Goal: Information Seeking & Learning: Learn about a topic

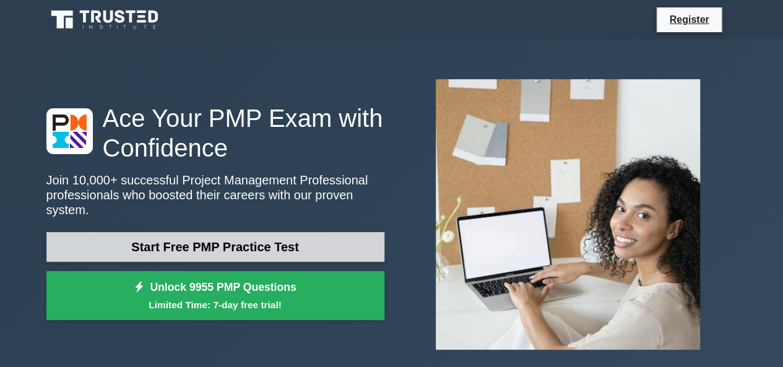
click at [299, 232] on link "Start Free PMP Practice Test" at bounding box center [215, 247] width 338 height 30
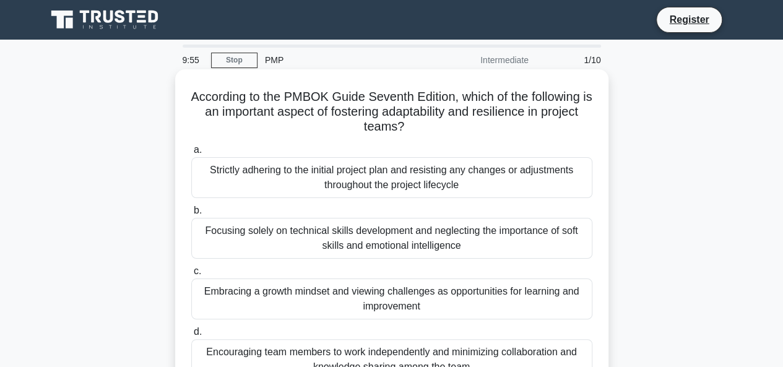
click at [306, 189] on div "Strictly adhering to the initial project plan and resisting any changes or adju…" at bounding box center [391, 177] width 401 height 41
click at [191, 154] on input "a. Strictly adhering to the initial project plan and resisting any changes or a…" at bounding box center [191, 150] width 0 height 8
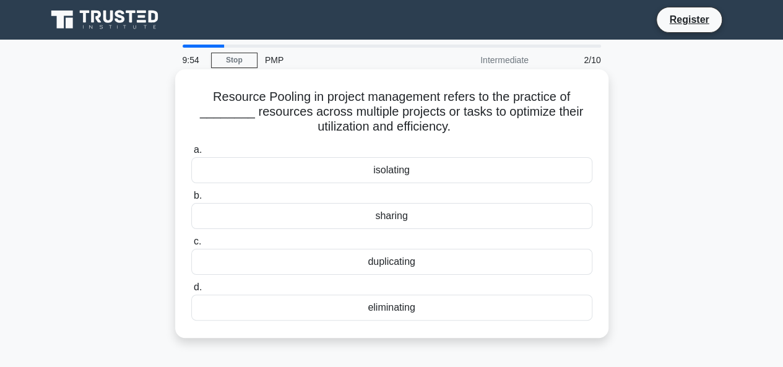
click at [327, 179] on div "isolating" at bounding box center [391, 170] width 401 height 26
click at [191, 154] on input "a. isolating" at bounding box center [191, 150] width 0 height 8
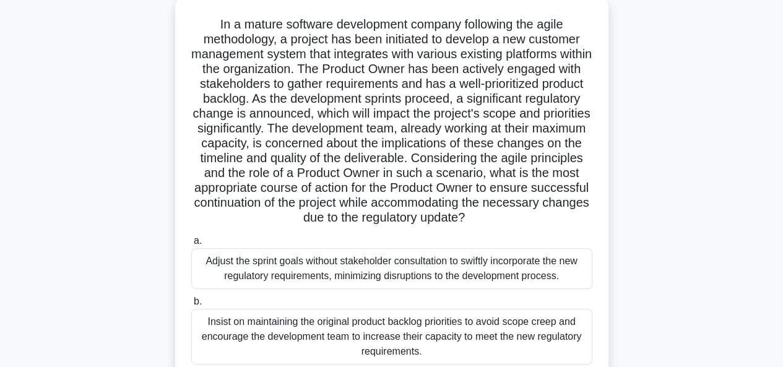
scroll to position [82, 0]
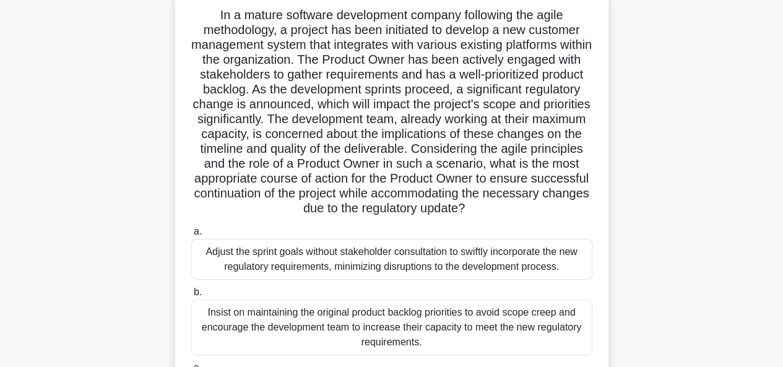
click at [512, 254] on div "Adjust the sprint goals without stakeholder consultation to swiftly incorporate…" at bounding box center [391, 259] width 401 height 41
click at [191, 236] on input "a. Adjust the sprint goals without stakeholder consultation to swiftly incorpor…" at bounding box center [191, 232] width 0 height 8
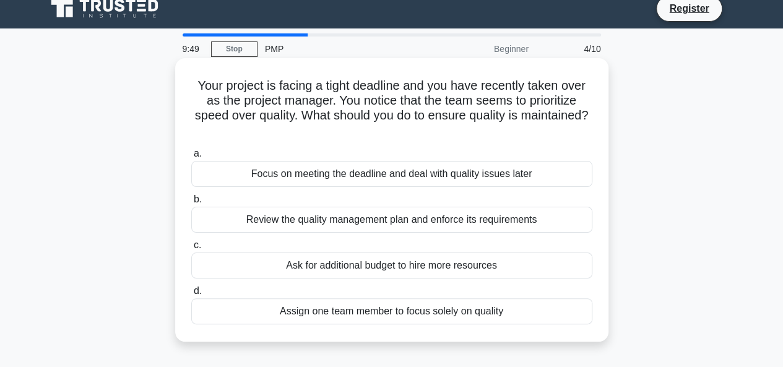
scroll to position [0, 0]
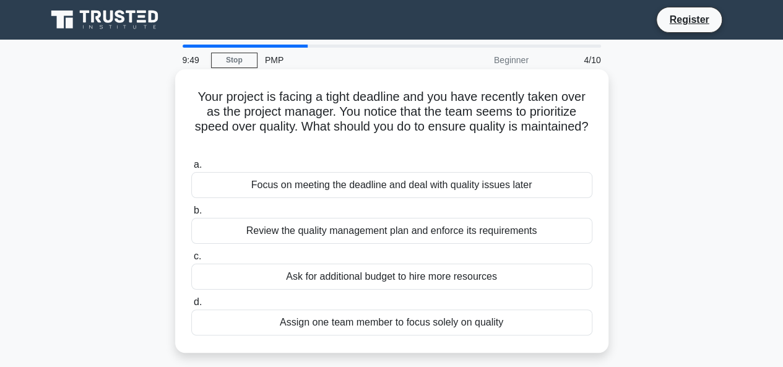
click at [513, 252] on label "c. Ask for additional budget to hire more resources" at bounding box center [391, 269] width 401 height 41
click at [191, 252] on input "c. Ask for additional budget to hire more resources" at bounding box center [191, 256] width 0 height 8
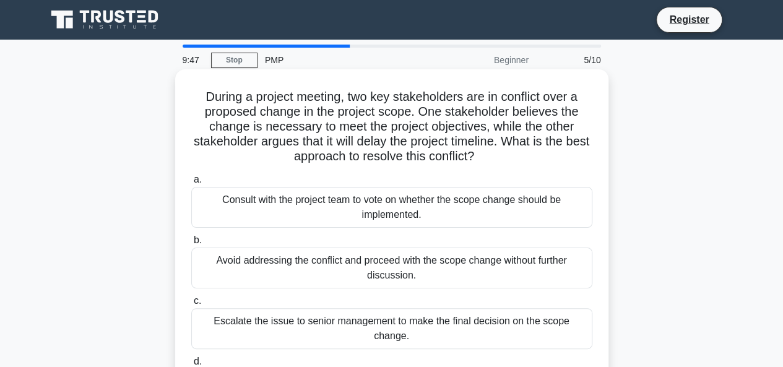
click at [513, 258] on div "Avoid addressing the conflict and proceed with the scope change without further…" at bounding box center [391, 268] width 401 height 41
click at [191, 244] on input "b. Avoid addressing the conflict and proceed with the scope change without furt…" at bounding box center [191, 240] width 0 height 8
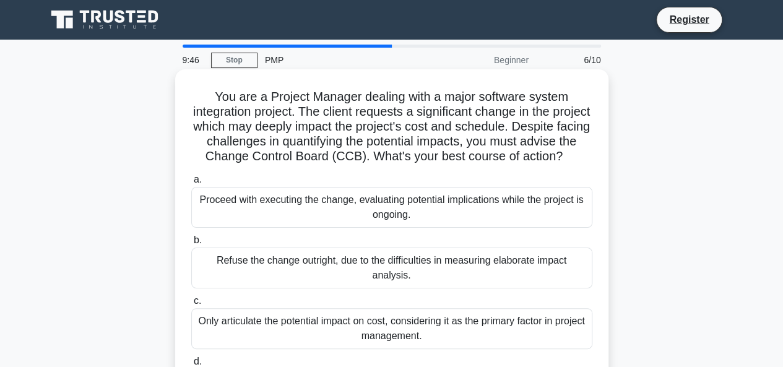
click at [507, 261] on label "b. Refuse the change outright, due to the difficulties in measuring elaborate i…" at bounding box center [391, 261] width 401 height 56
click at [191, 244] on input "b. Refuse the change outright, due to the difficulties in measuring elaborate i…" at bounding box center [191, 240] width 0 height 8
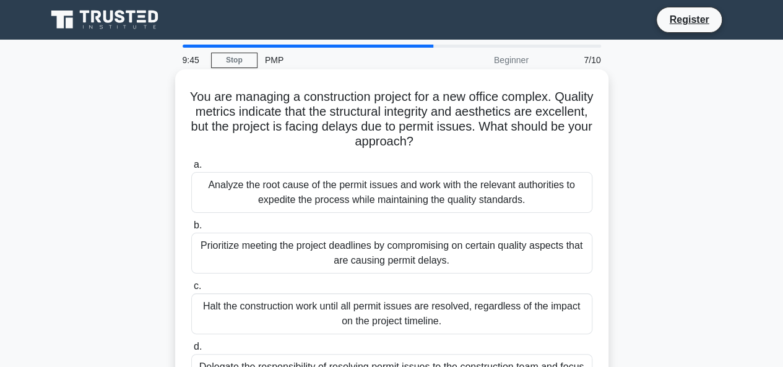
click at [509, 234] on div "Prioritize meeting the project deadlines by compromising on certain quality asp…" at bounding box center [391, 253] width 401 height 41
click at [191, 230] on input "b. Prioritize meeting the project deadlines by compromising on certain quality …" at bounding box center [191, 226] width 0 height 8
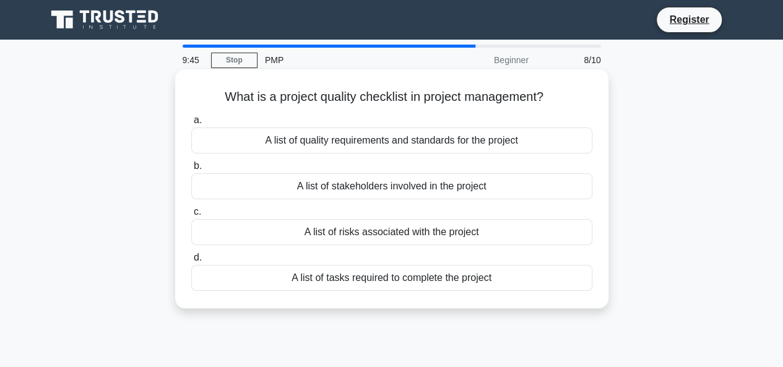
click at [507, 208] on label "c. A list of risks associated with the project" at bounding box center [391, 224] width 401 height 41
click at [191, 208] on input "c. A list of risks associated with the project" at bounding box center [191, 212] width 0 height 8
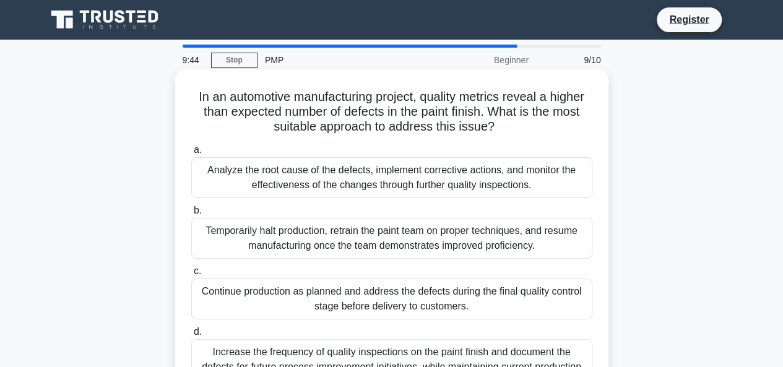
click at [507, 197] on div "Analyze the root cause of the defects, implement corrective actions, and monito…" at bounding box center [391, 177] width 401 height 41
click at [191, 154] on input "a. Analyze the root cause of the defects, implement corrective actions, and mon…" at bounding box center [191, 150] width 0 height 8
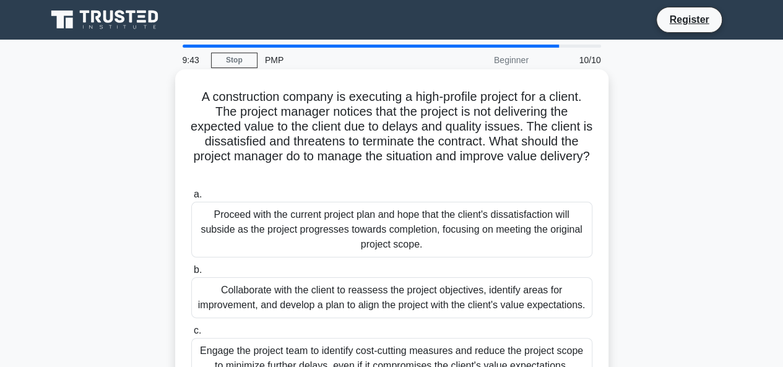
click at [502, 223] on div "Proceed with the current project plan and hope that the client's dissatisfactio…" at bounding box center [391, 230] width 401 height 56
click at [191, 199] on input "a. Proceed with the current project plan and hope that the client's dissatisfac…" at bounding box center [191, 195] width 0 height 8
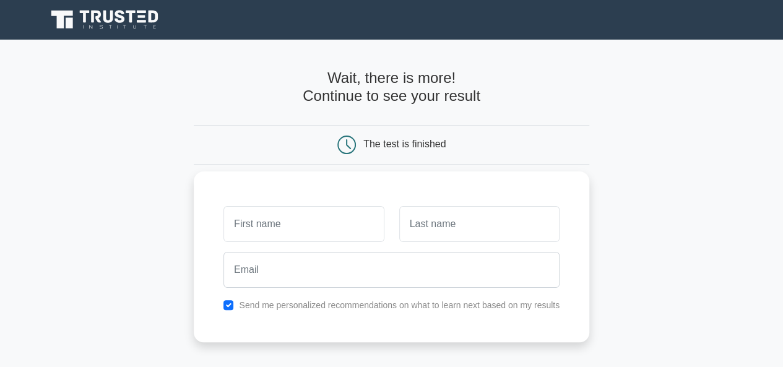
drag, startPoint x: 480, startPoint y: 244, endPoint x: 489, endPoint y: 225, distance: 21.6
